Goal: Information Seeking & Learning: Understand process/instructions

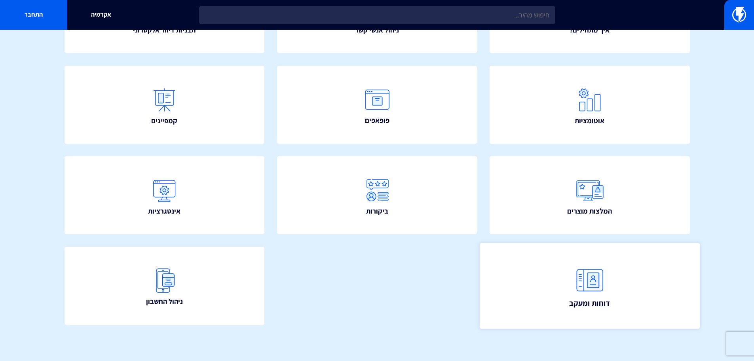
click at [566, 257] on link "דוחות ומעקב" at bounding box center [590, 286] width 220 height 86
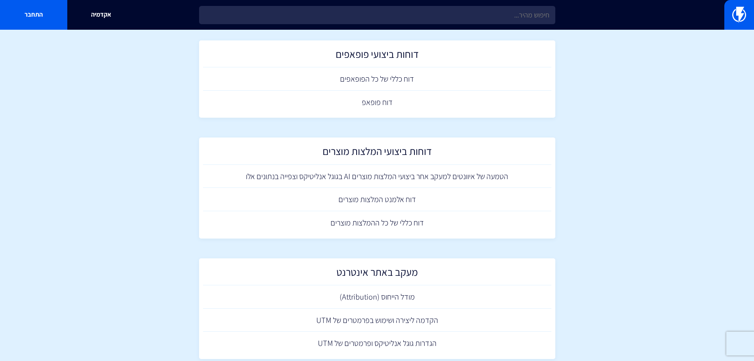
scroll to position [475, 0]
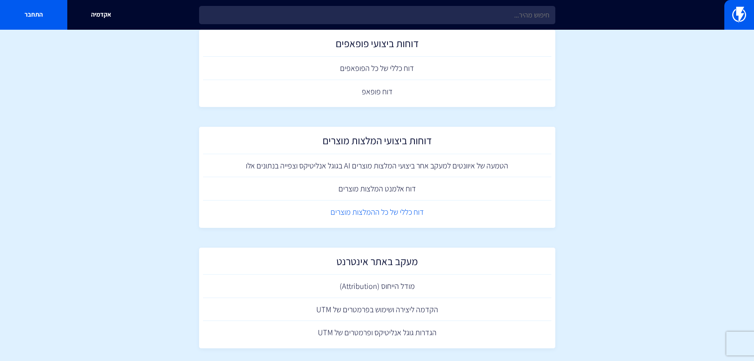
click at [406, 213] on link "דוח כללי של כל ההמלצות מוצרים" at bounding box center [377, 211] width 349 height 23
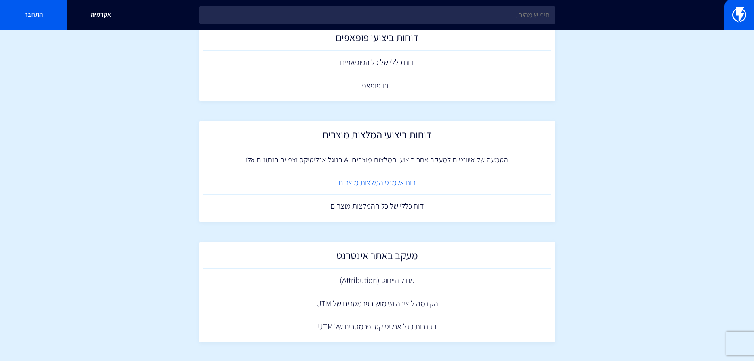
scroll to position [482, 0]
click at [406, 138] on h2 "דוחות ביצועי המלצות מוצרים" at bounding box center [377, 135] width 341 height 15
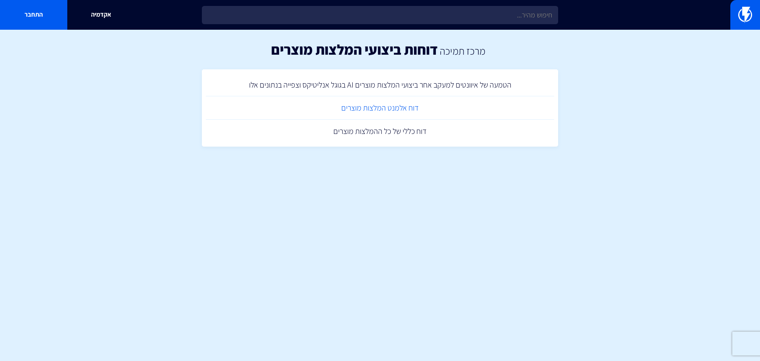
click at [403, 112] on link "דוח אלמנט המלצות מוצרים" at bounding box center [380, 107] width 349 height 23
click at [365, 84] on link "הטמעה של איוונטים למעקב אחר ביצועי המלצות מוצרים AI בגוגל אנליטיקס וצפייה בנתונ…" at bounding box center [380, 84] width 349 height 23
click at [578, 166] on html "מוצרים שיווק אוטומטי הפכו את השיווק לאוטומטי דיוור אלקטרוני שלחו את המסר הנכון …" at bounding box center [380, 83] width 760 height 166
click at [632, 98] on section "מרכז תמיכה דוחות ביצועי המלצות מוצרים הטמעה של איוונטים למעקב אחר ביצועי המלצות…" at bounding box center [380, 98] width 760 height 137
click at [547, 166] on html "מוצרים שיווק אוטומטי הפכו את השיווק לאוטומטי דיוור אלקטרוני שלחו את המסר הנכון …" at bounding box center [380, 83] width 760 height 166
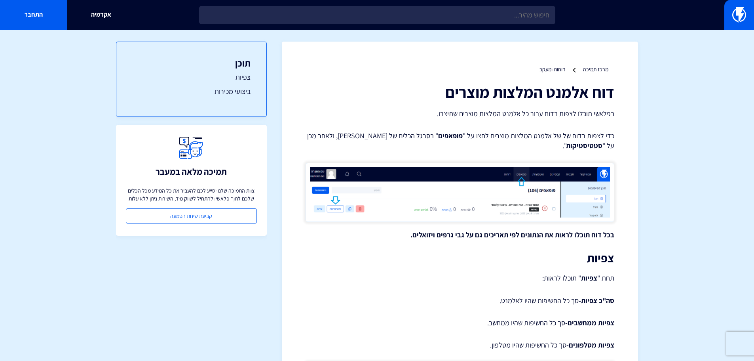
drag, startPoint x: 631, startPoint y: 152, endPoint x: 632, endPoint y: 119, distance: 33.7
